Goal: Information Seeking & Learning: Learn about a topic

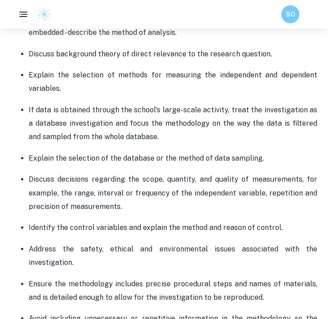
scroll to position [783, 0]
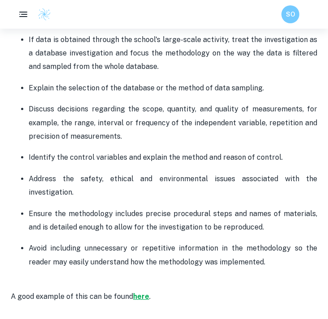
click at [141, 293] on strong "here" at bounding box center [141, 297] width 16 height 9
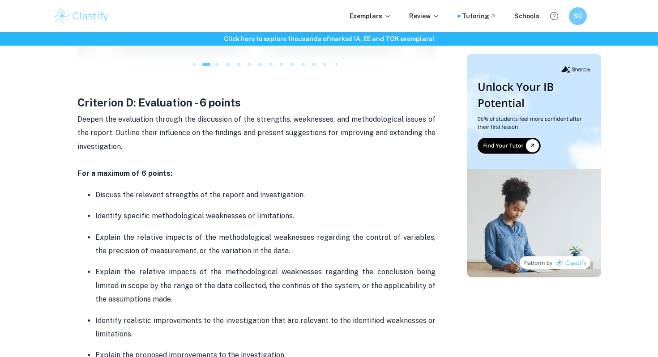
scroll to position [1703, 0]
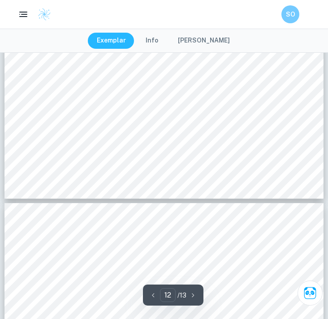
type input "13"
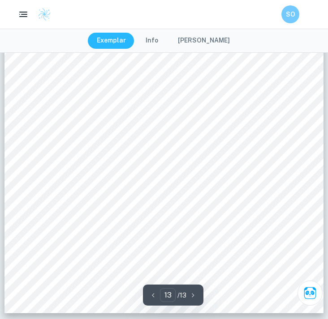
scroll to position [5716, 0]
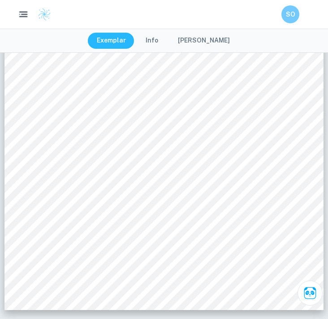
click at [26, 13] on icon "button" at bounding box center [23, 14] width 11 height 11
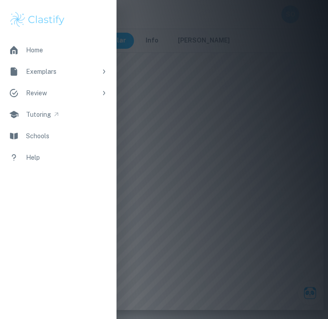
click at [65, 53] on link "Home" at bounding box center [58, 50] width 116 height 22
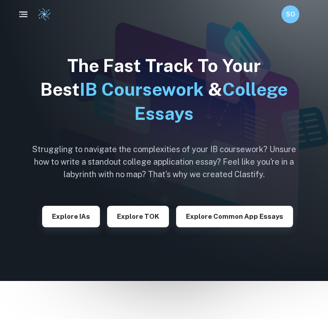
click at [26, 17] on rect "button" at bounding box center [23, 16] width 9 height 1
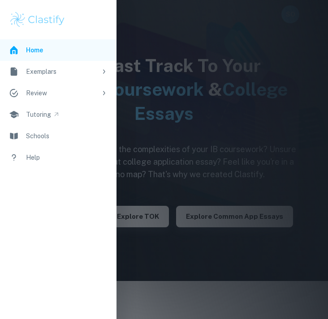
click at [292, 46] on div at bounding box center [164, 159] width 328 height 319
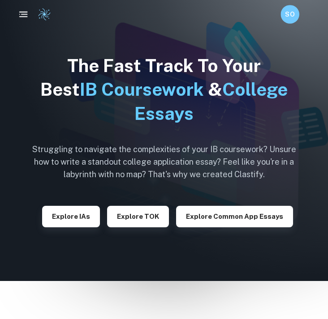
click at [290, 15] on h6 "SO" at bounding box center [289, 14] width 11 height 10
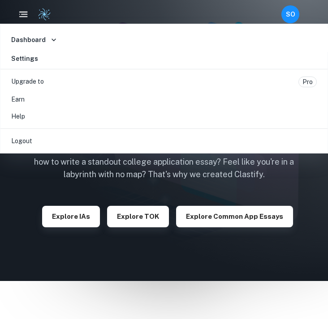
click at [49, 43] on icon at bounding box center [53, 39] width 9 height 9
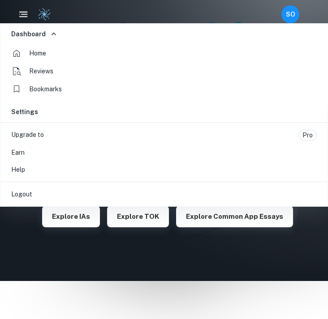
click at [47, 90] on span "Bookmarks" at bounding box center [45, 89] width 33 height 9
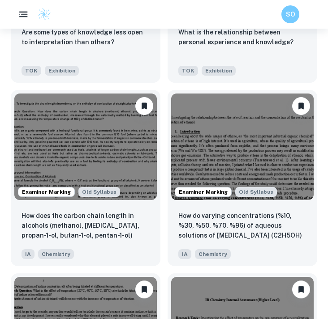
scroll to position [546, 0]
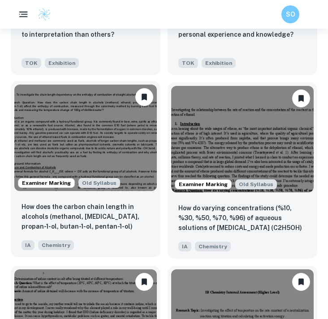
click at [48, 214] on p "How does the carbon chain length in alcohols (methanol, ethanol, propan-1-ol, b…" at bounding box center [86, 217] width 128 height 30
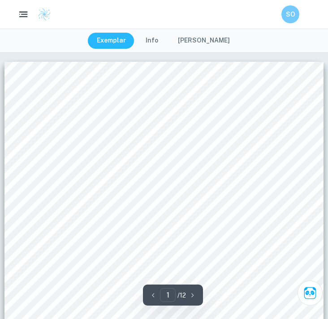
click at [80, 119] on div "Topic: To investigate the chain length dependency on the enthalpy of combustion…" at bounding box center [163, 268] width 319 height 413
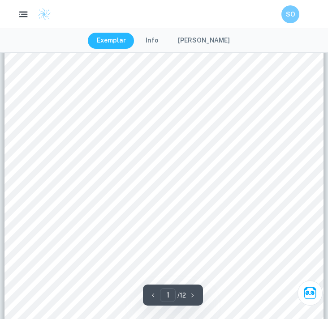
scroll to position [47, 0]
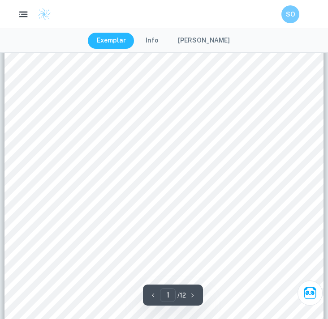
click at [150, 248] on span "as a fuel. However, alcohol produces less energy as it is already" at bounding box center [227, 248] width 155 height 5
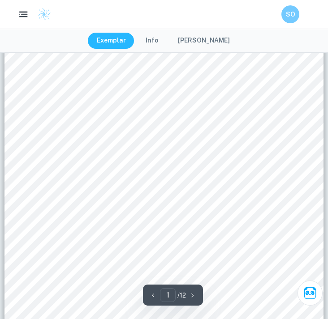
scroll to position [30, 0]
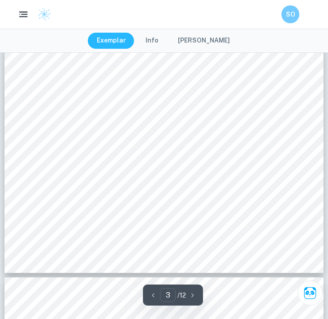
drag, startPoint x: 20, startPoint y: 90, endPoint x: 131, endPoint y: -71, distance: 195.1
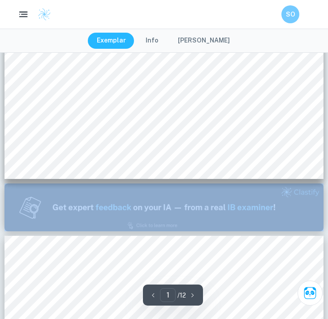
scroll to position [289, 0]
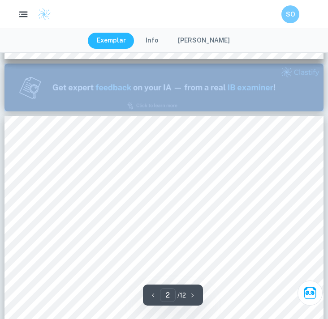
type input "1"
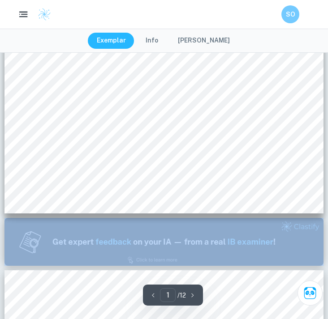
scroll to position [228, 0]
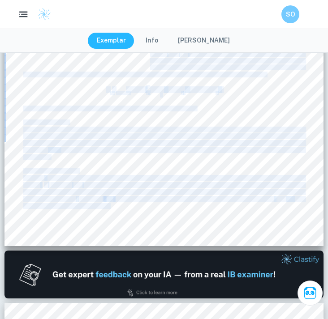
drag, startPoint x: 110, startPoint y: 205, endPoint x: 92, endPoint y: 39, distance: 166.7
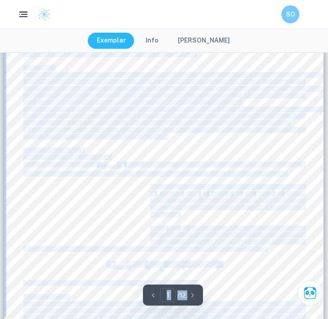
scroll to position [0, 0]
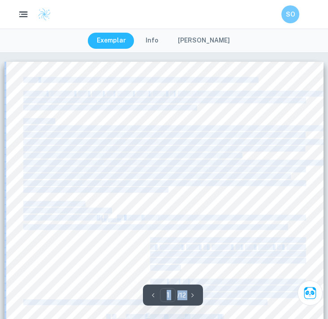
copy div "Research question IA Chemistry-HL How does the carbon chain length in alcohols …"
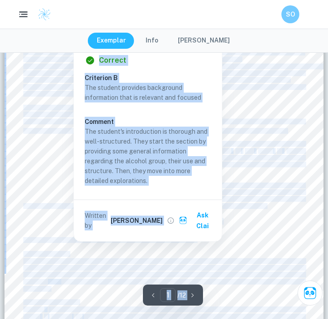
scroll to position [104, 0]
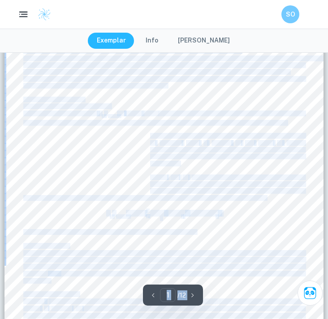
click at [43, 130] on div at bounding box center [163, 163] width 319 height 413
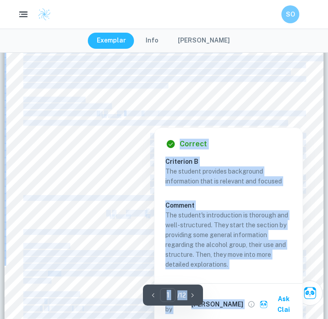
click at [55, 115] on span "The general formula for alcohol" at bounding box center [59, 113] width 73 height 5
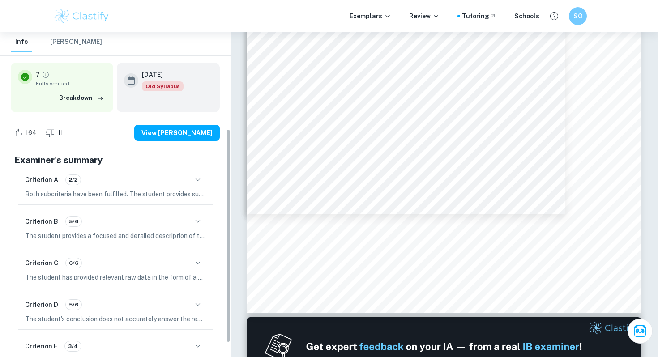
scroll to position [168, 0]
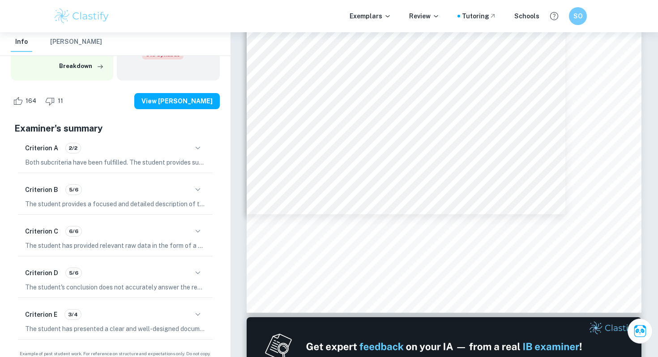
click at [195, 310] on icon "button" at bounding box center [198, 315] width 11 height 11
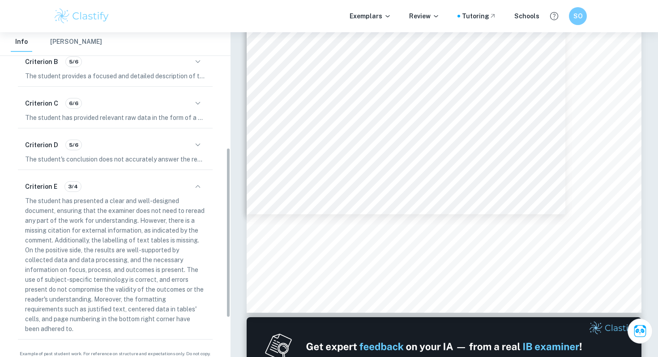
scroll to position [0, 0]
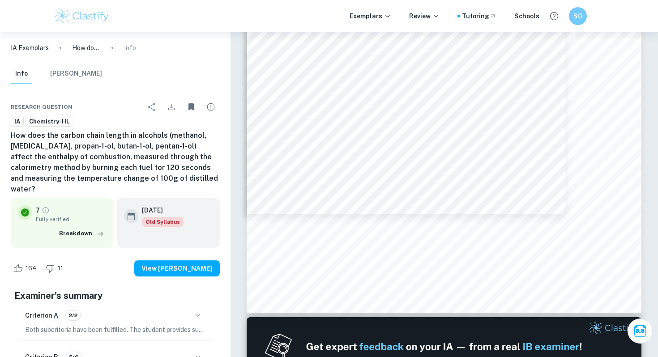
click at [70, 71] on button "Mark Scheme" at bounding box center [76, 74] width 52 height 20
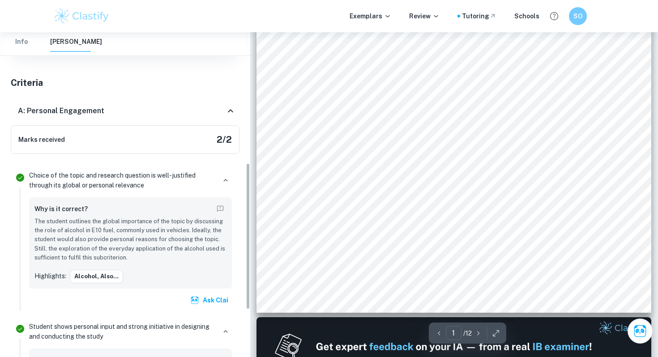
scroll to position [394, 0]
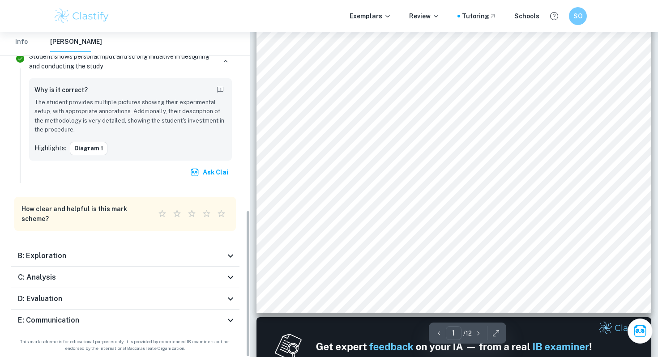
click at [227, 318] on icon at bounding box center [230, 320] width 11 height 11
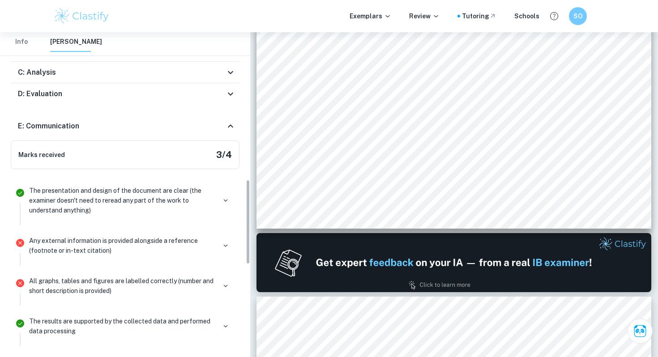
scroll to position [563, 0]
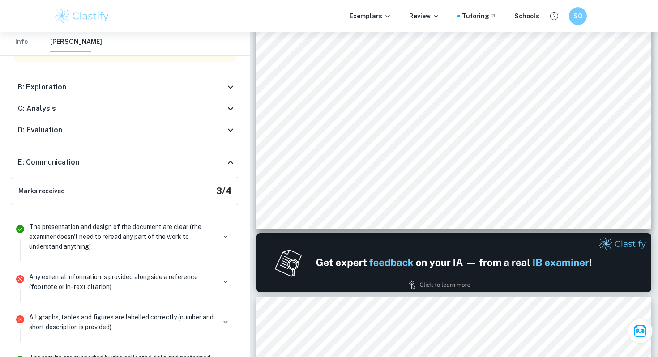
click at [224, 167] on div "E: Communication" at bounding box center [121, 162] width 207 height 11
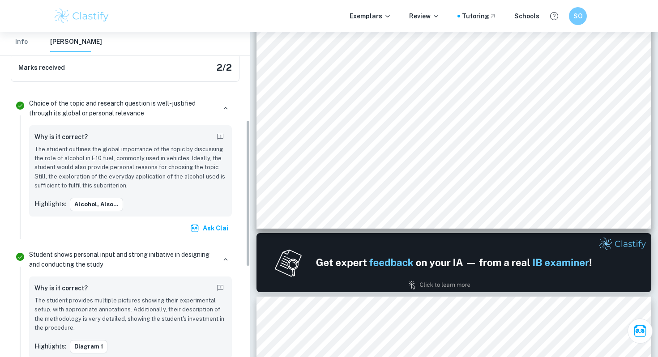
scroll to position [199, 0]
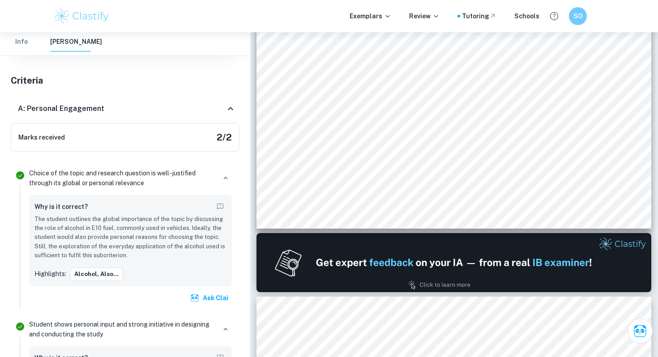
click at [227, 109] on icon at bounding box center [230, 108] width 11 height 11
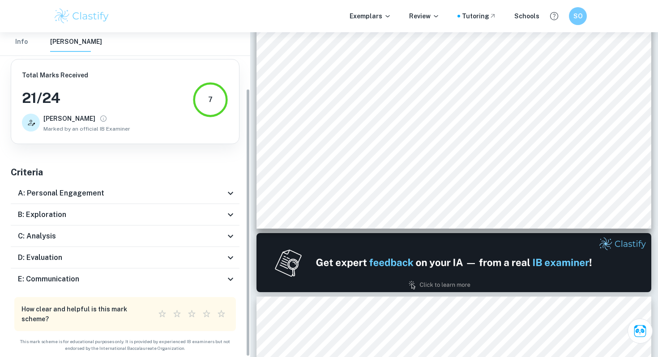
scroll to position [34, 0]
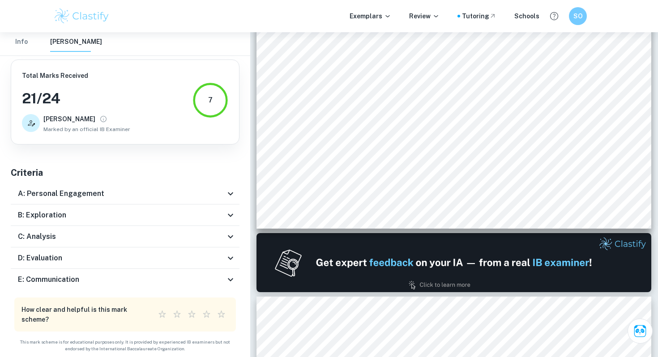
click at [228, 217] on icon at bounding box center [230, 215] width 11 height 11
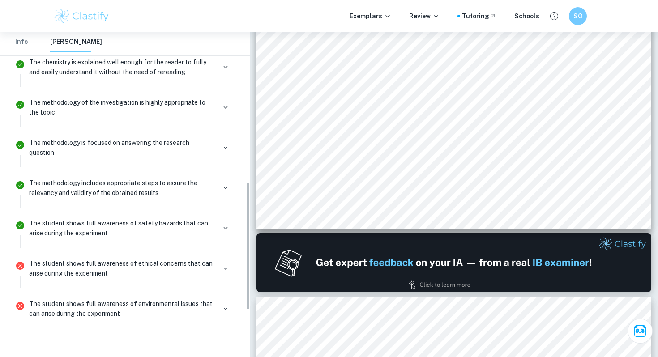
scroll to position [382, 0]
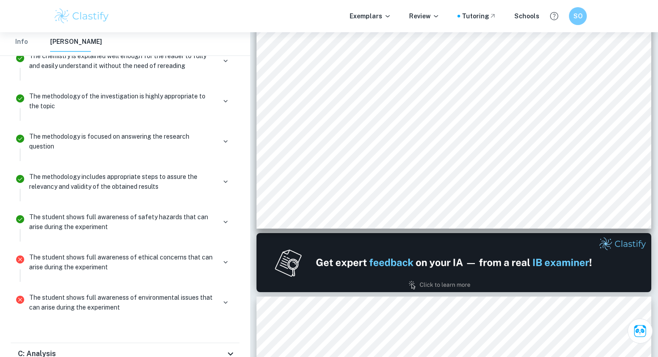
click at [187, 214] on p "The student shows full awareness of safety hazards that can arise during the ex…" at bounding box center [122, 222] width 187 height 20
click at [222, 219] on icon "button" at bounding box center [226, 222] width 8 height 8
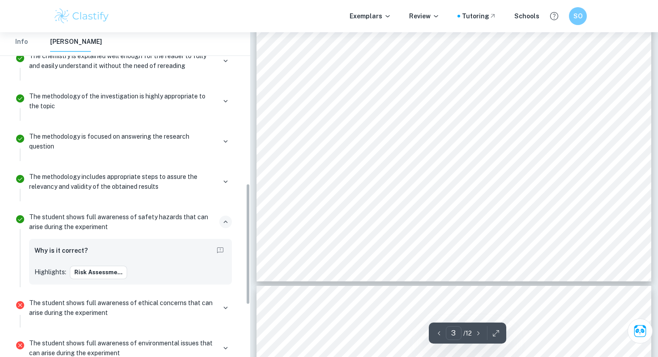
scroll to position [546, 0]
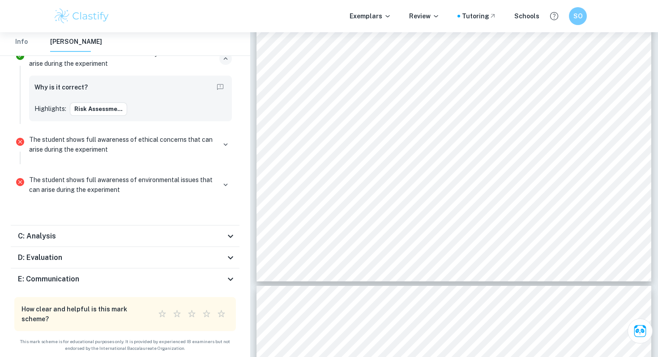
click at [224, 233] on div "C: Analysis" at bounding box center [121, 236] width 207 height 11
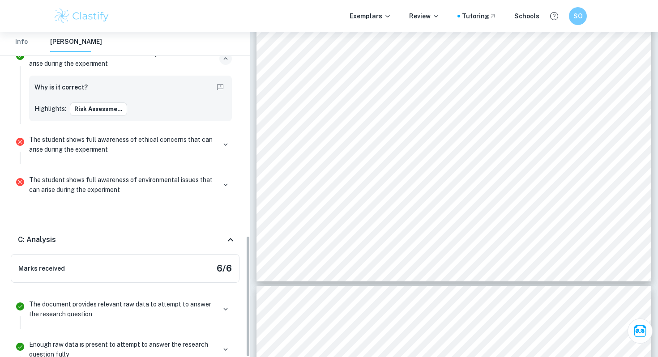
scroll to position [876, 0]
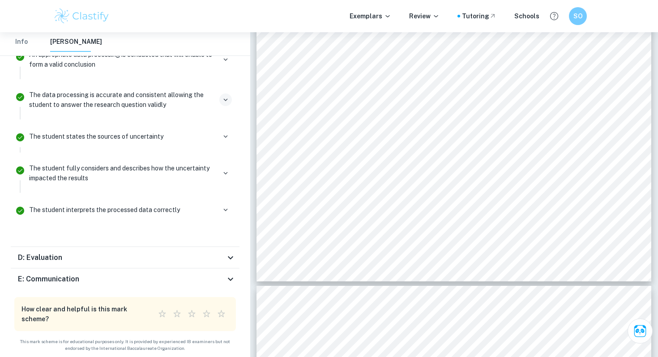
click at [224, 95] on button "button" at bounding box center [225, 100] width 13 height 13
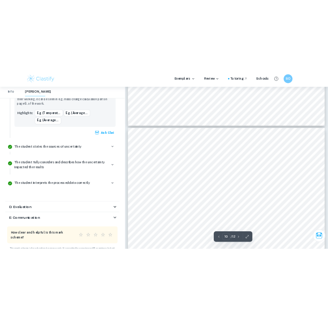
scroll to position [4640, 0]
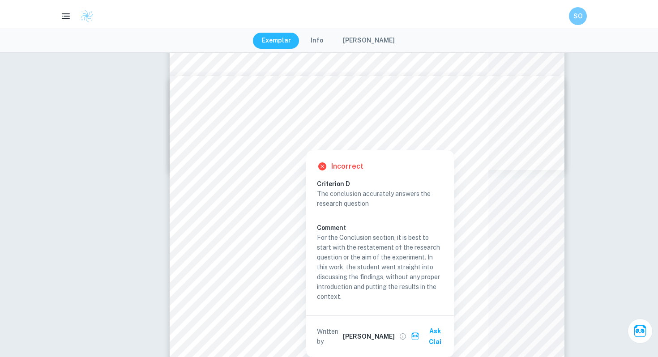
type input "12"
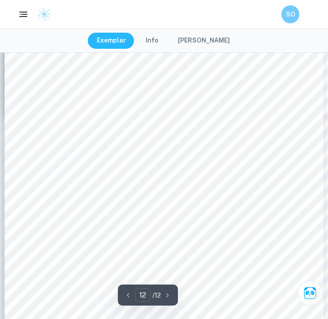
click at [132, 192] on span "delay between when the data stops recording and when" at bounding box center [151, 190] width 116 height 4
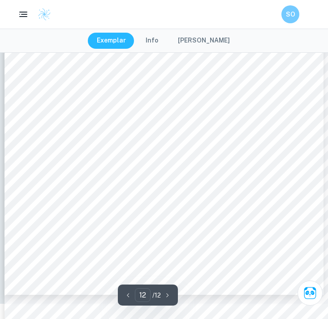
scroll to position [4862, 0]
